Goal: Go to known website: Access a specific website the user already knows

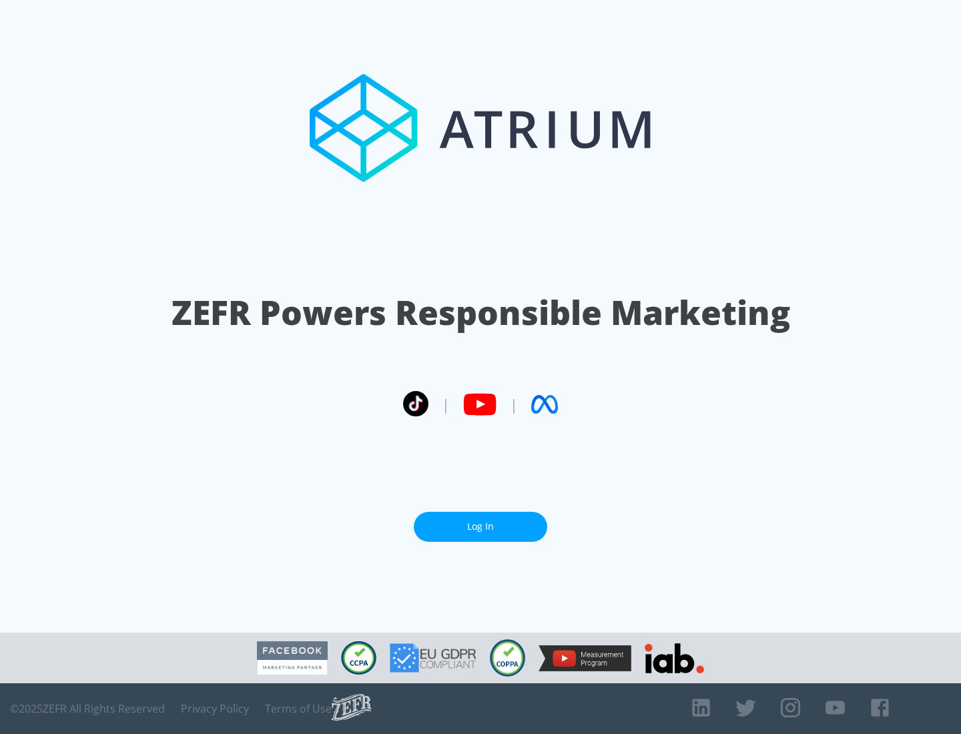
click at [480, 521] on link "Log In" at bounding box center [480, 527] width 133 height 30
